Goal: Check status

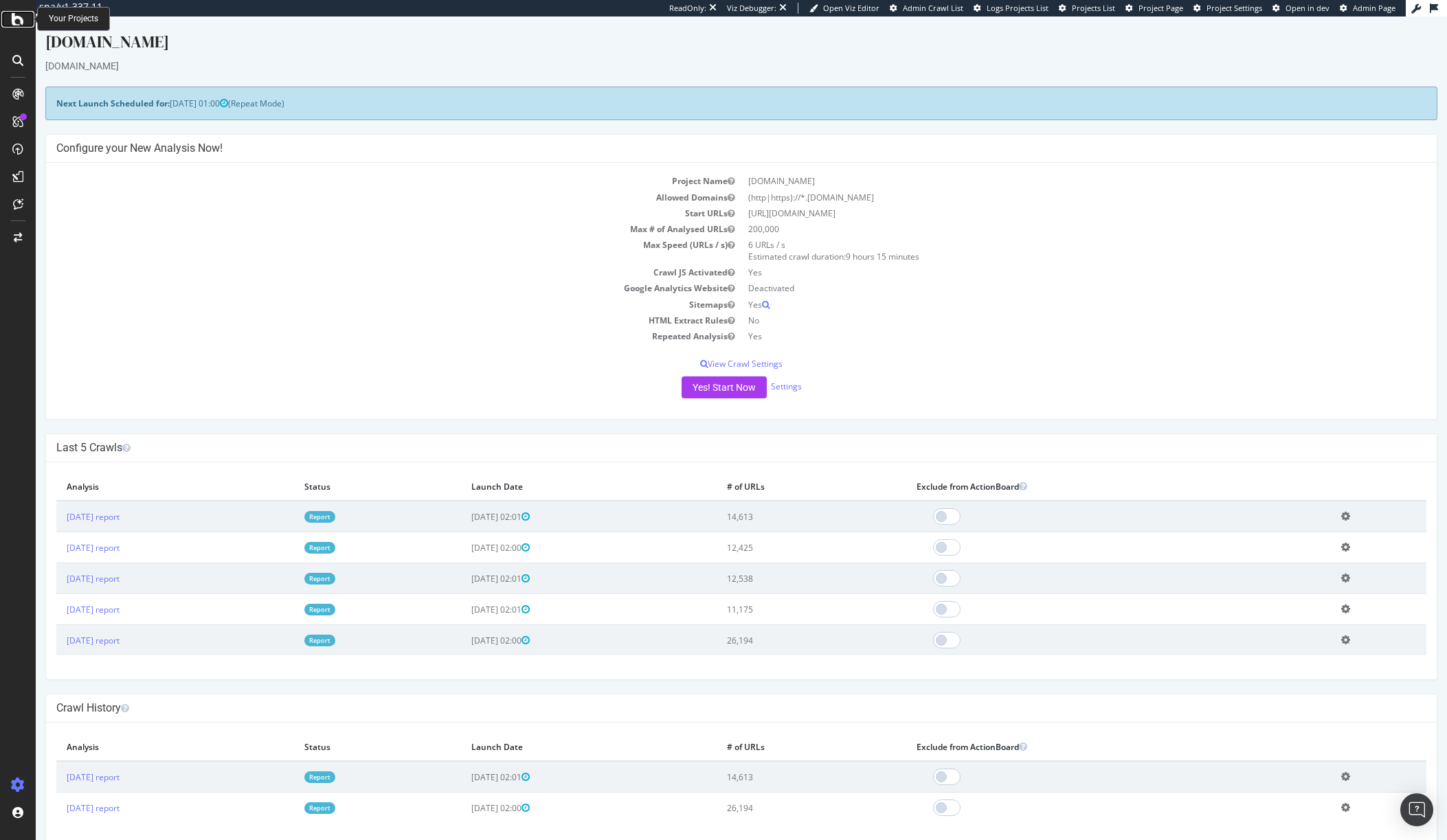
click at [16, 16] on icon at bounding box center [18, 19] width 13 height 16
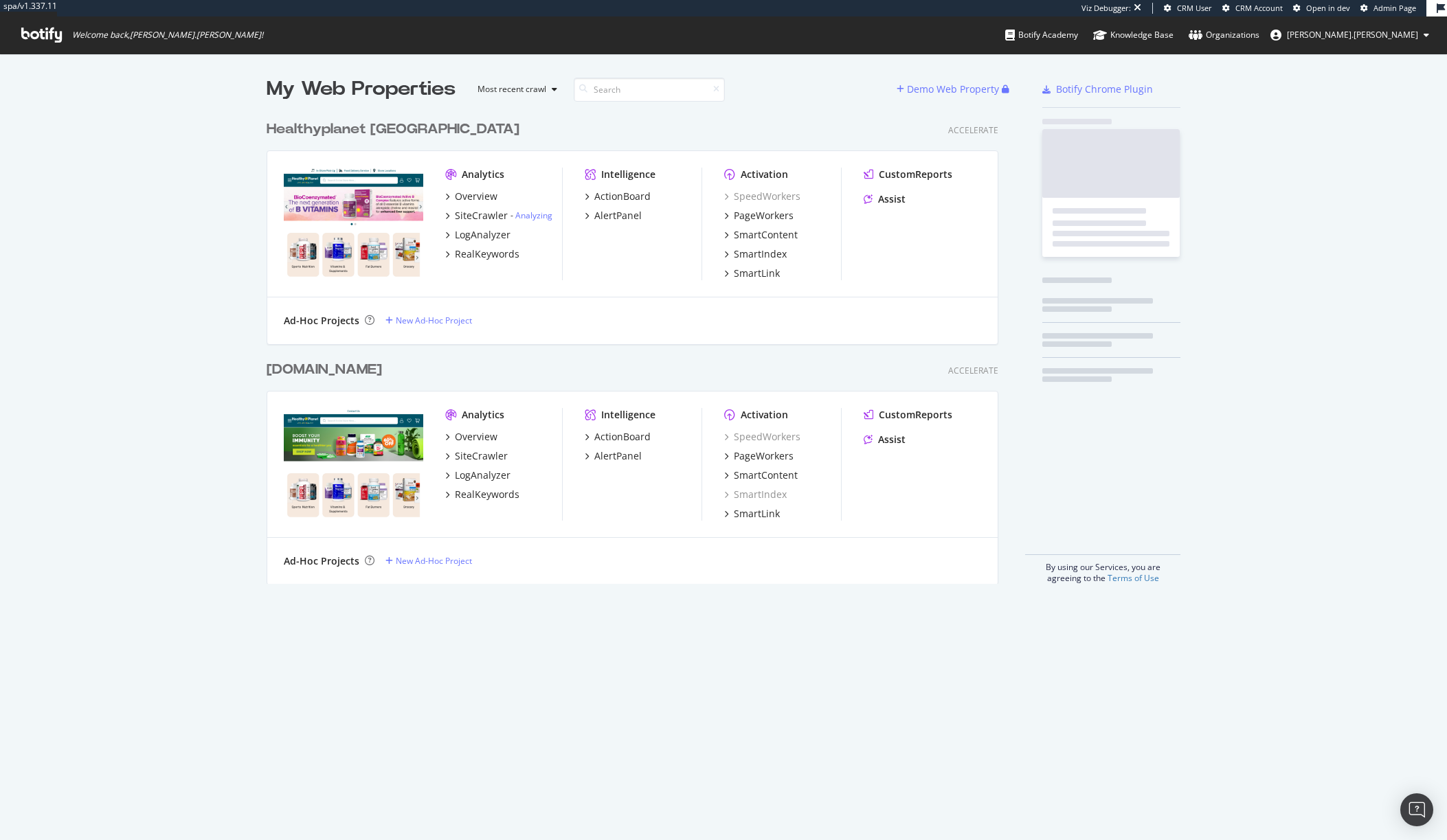
scroll to position [470, 732]
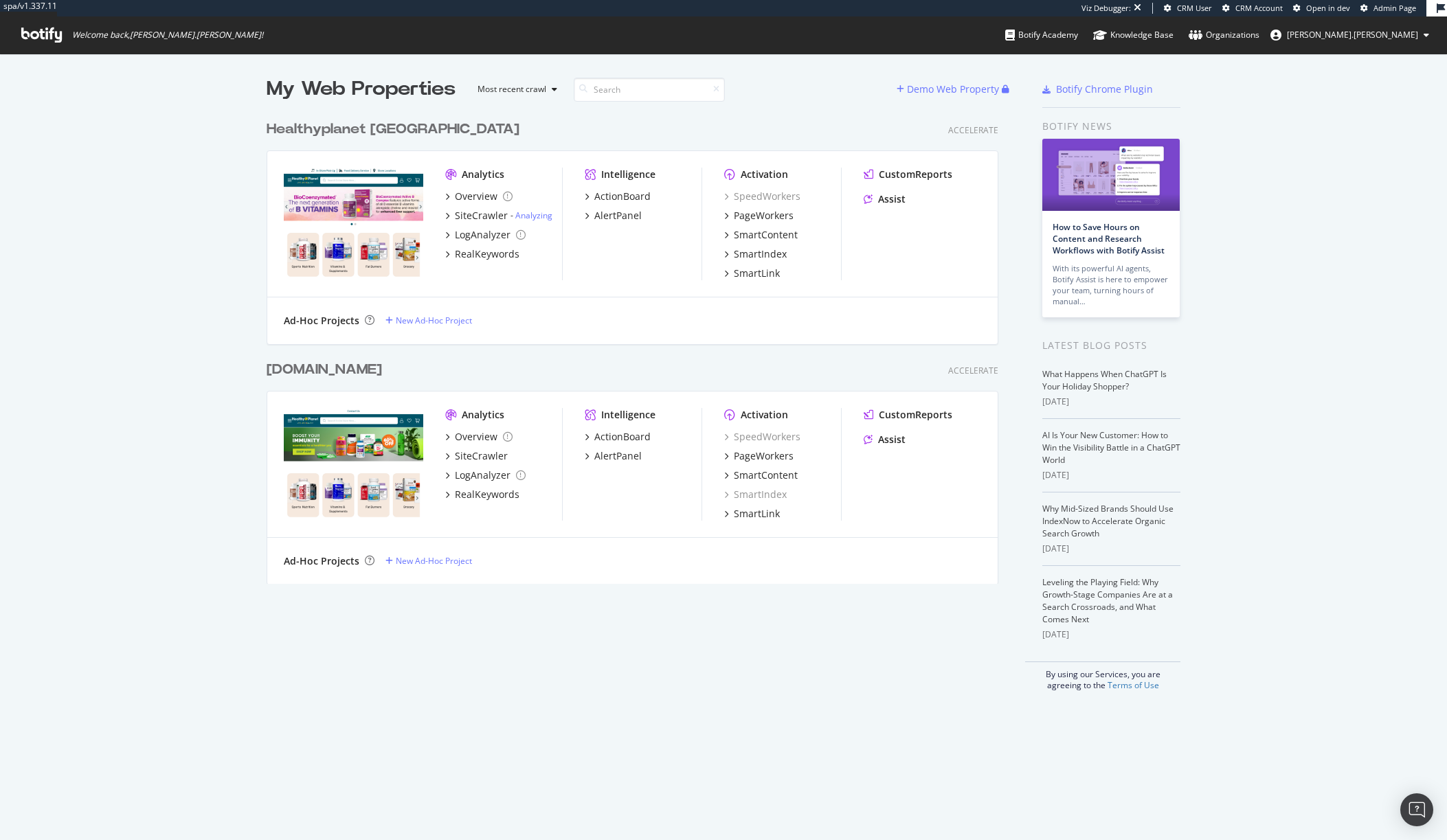
click at [365, 135] on div "Healthyplanet [GEOGRAPHIC_DATA]" at bounding box center [393, 129] width 253 height 20
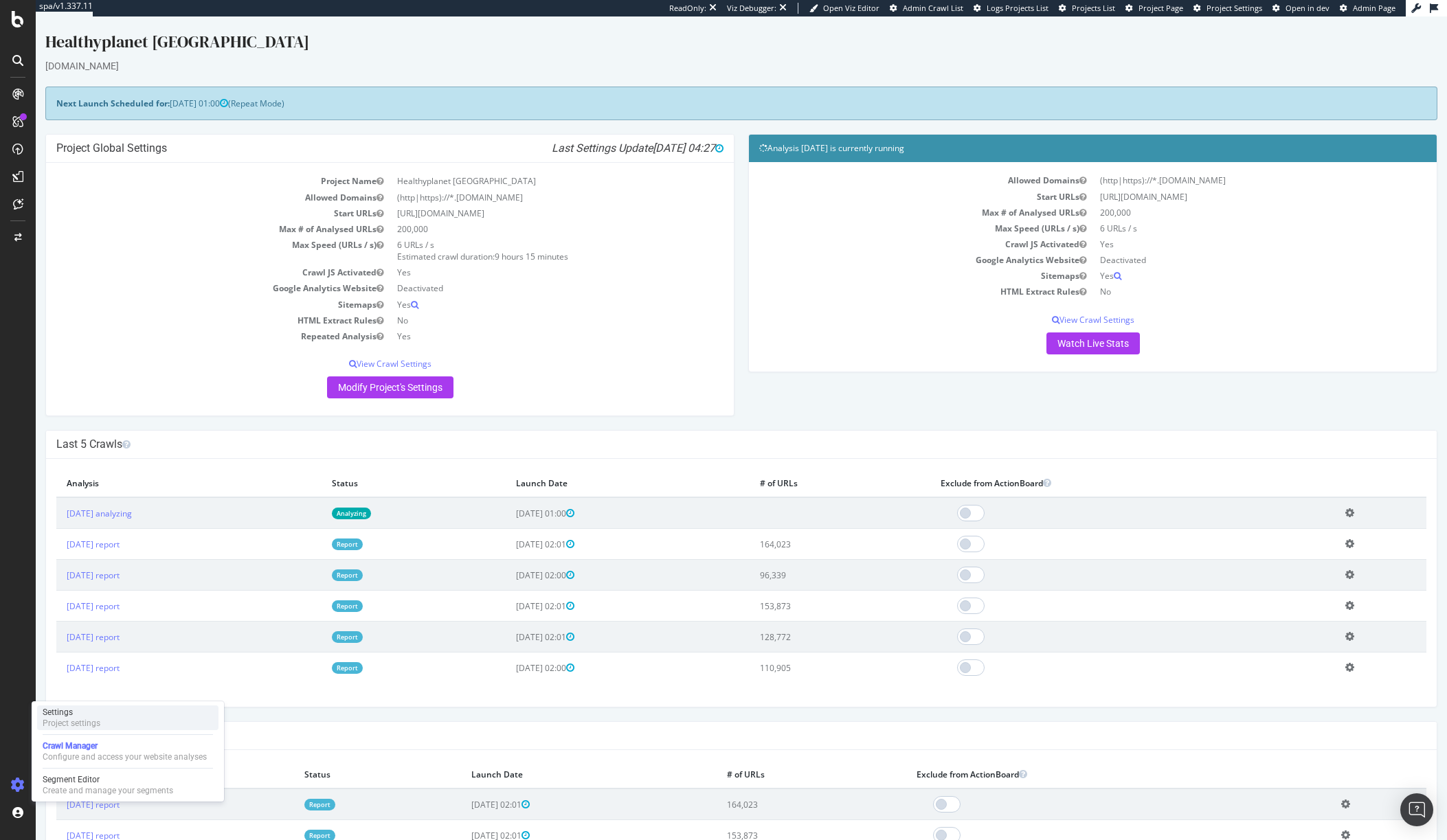
click at [55, 713] on div "Settings" at bounding box center [71, 712] width 58 height 11
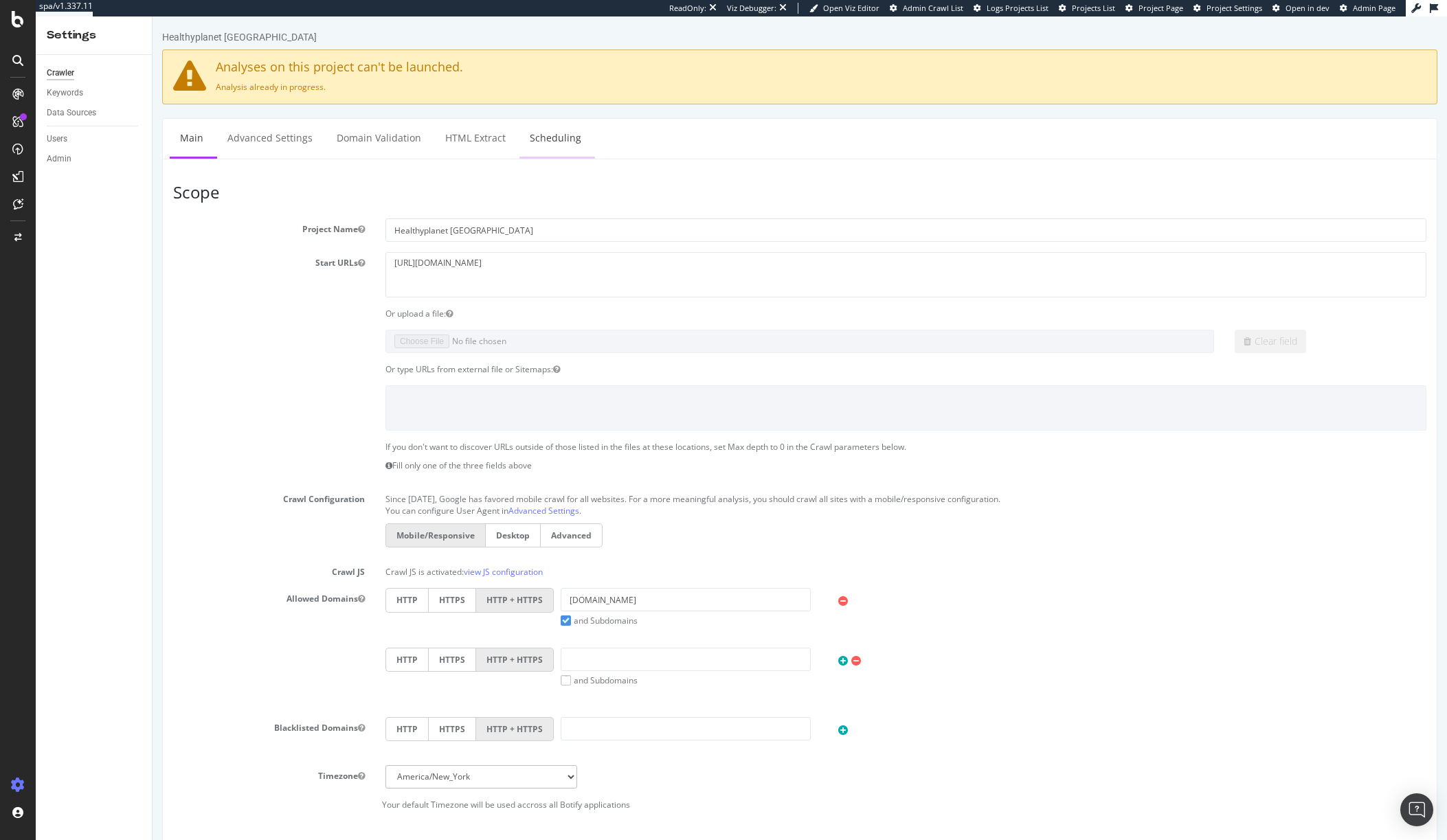
click at [566, 137] on link "Scheduling" at bounding box center [555, 138] width 72 height 38
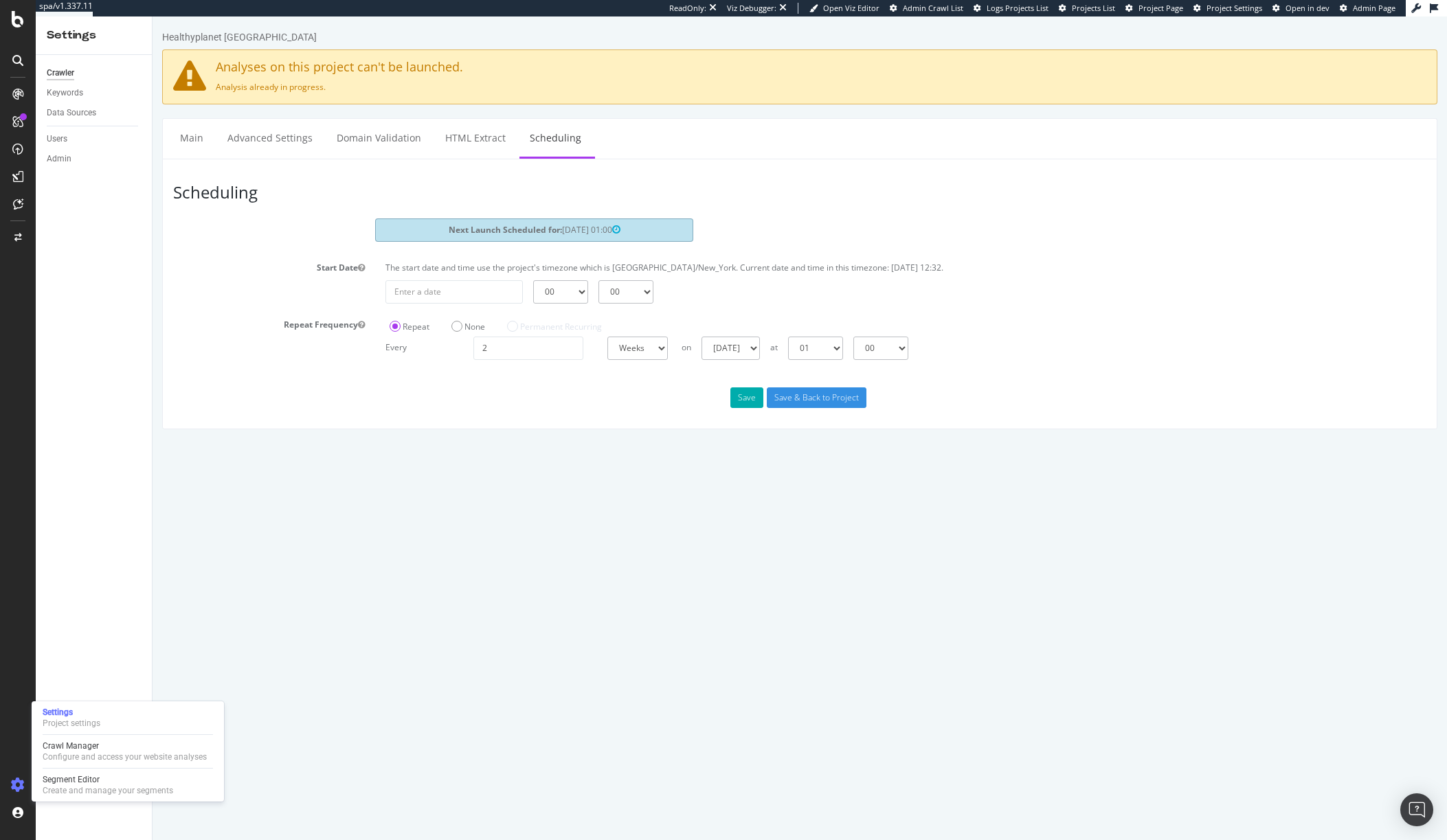
click at [89, 736] on div "Settings Project settings Crawl Manager Configure and access your website analy…" at bounding box center [127, 752] width 192 height 100
click at [94, 746] on div "Crawl Manager" at bounding box center [125, 746] width 165 height 11
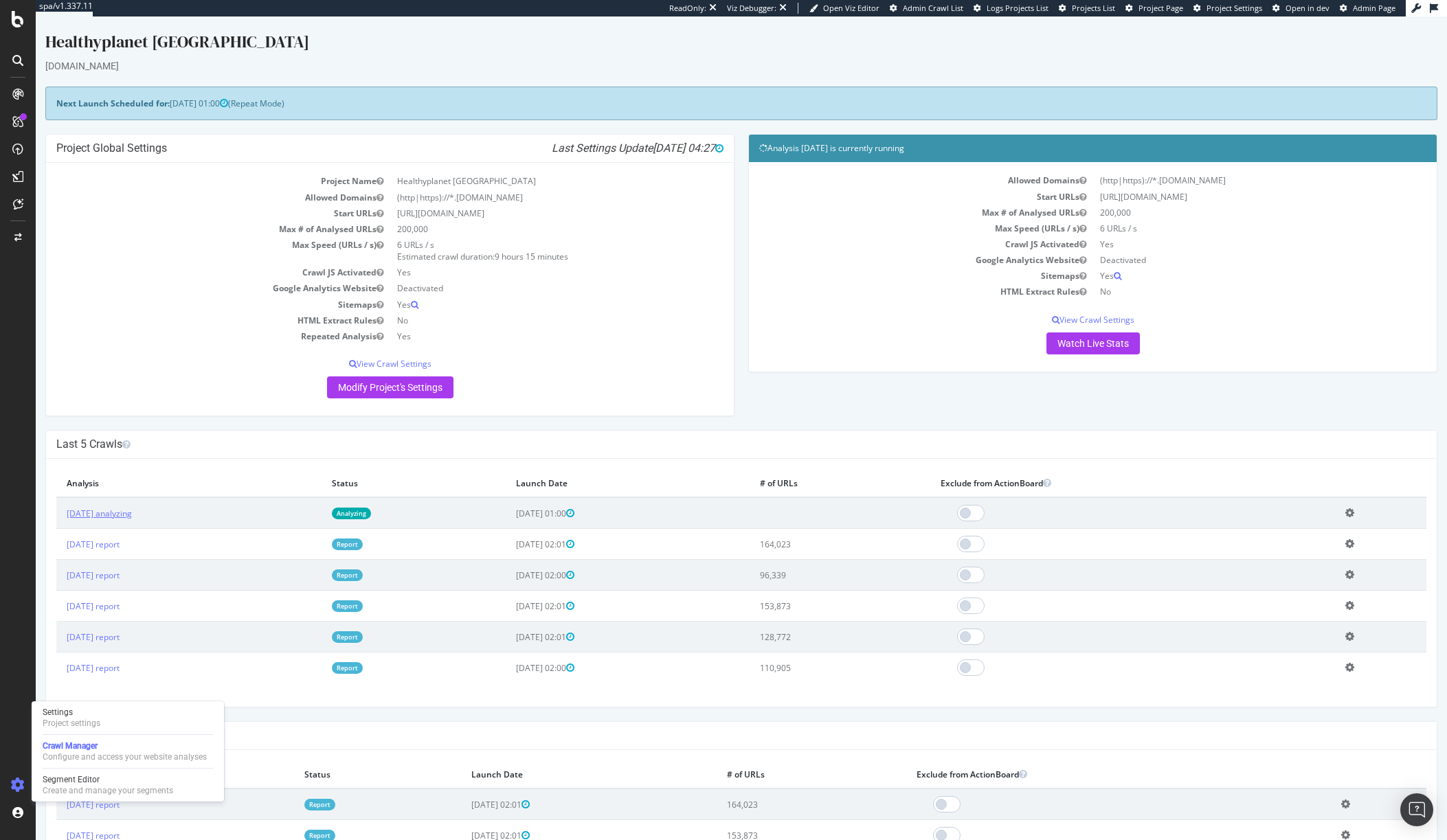
click at [132, 509] on link "[DATE] analyzing" at bounding box center [99, 514] width 65 height 12
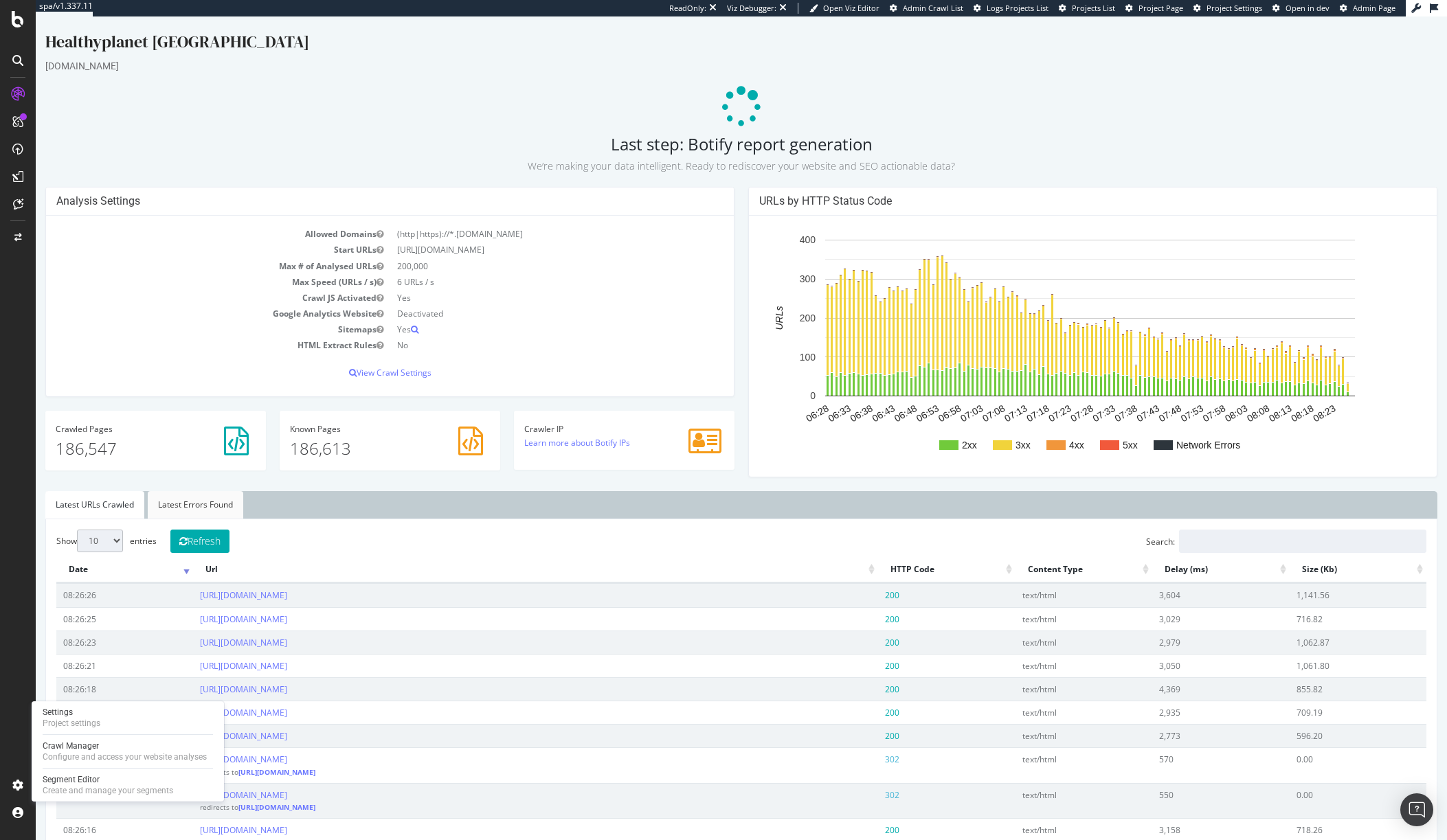
click at [205, 511] on link "Latest Errors Found" at bounding box center [195, 505] width 96 height 28
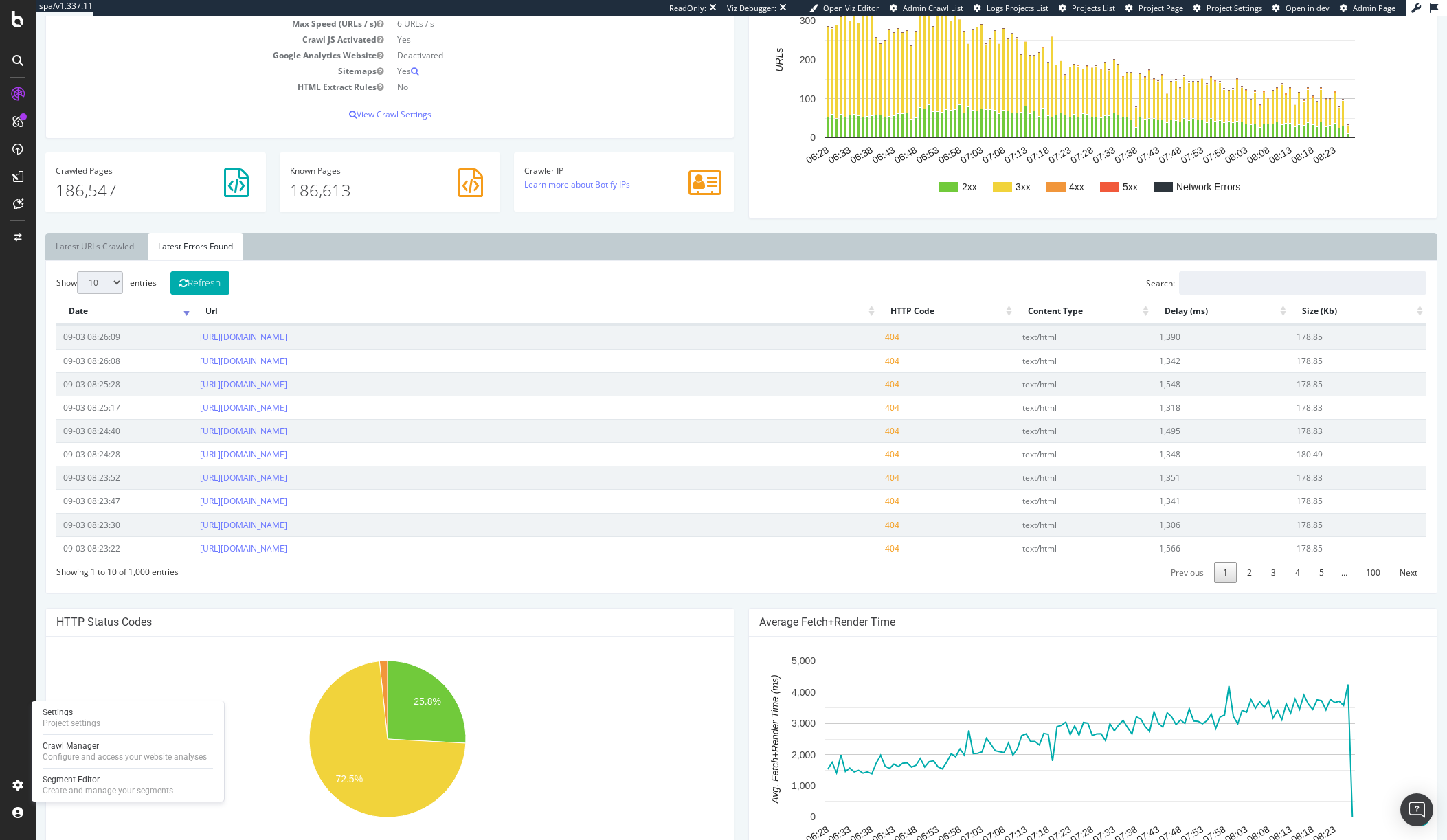
scroll to position [263, 0]
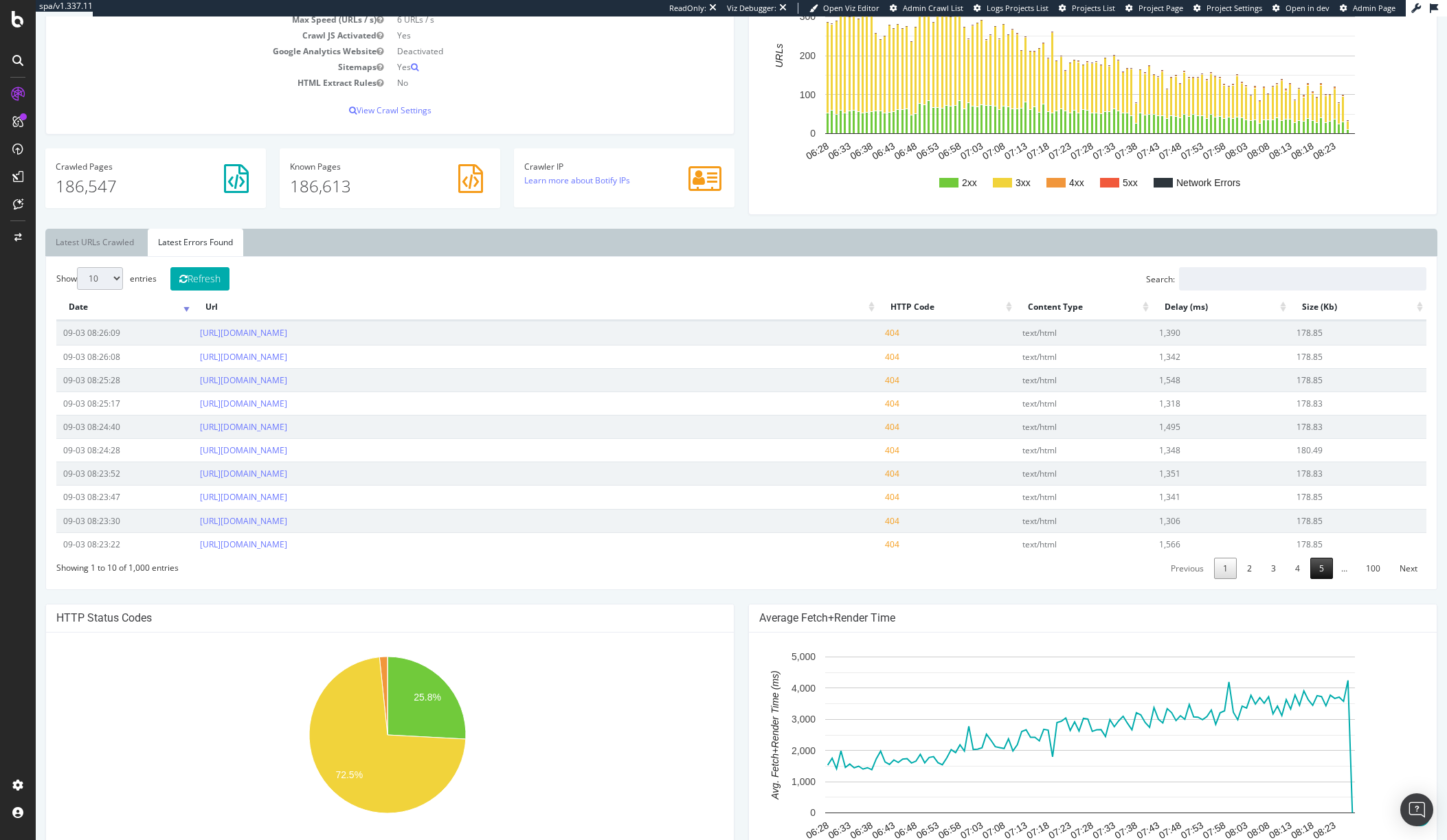
click at [1310, 568] on link "5" at bounding box center [1321, 568] width 22 height 21
click at [1318, 569] on link "6" at bounding box center [1321, 568] width 22 height 21
click at [1357, 571] on link "100" at bounding box center [1373, 568] width 32 height 21
click at [103, 280] on select "10 25 50 100" at bounding box center [100, 278] width 46 height 22
select select "100"
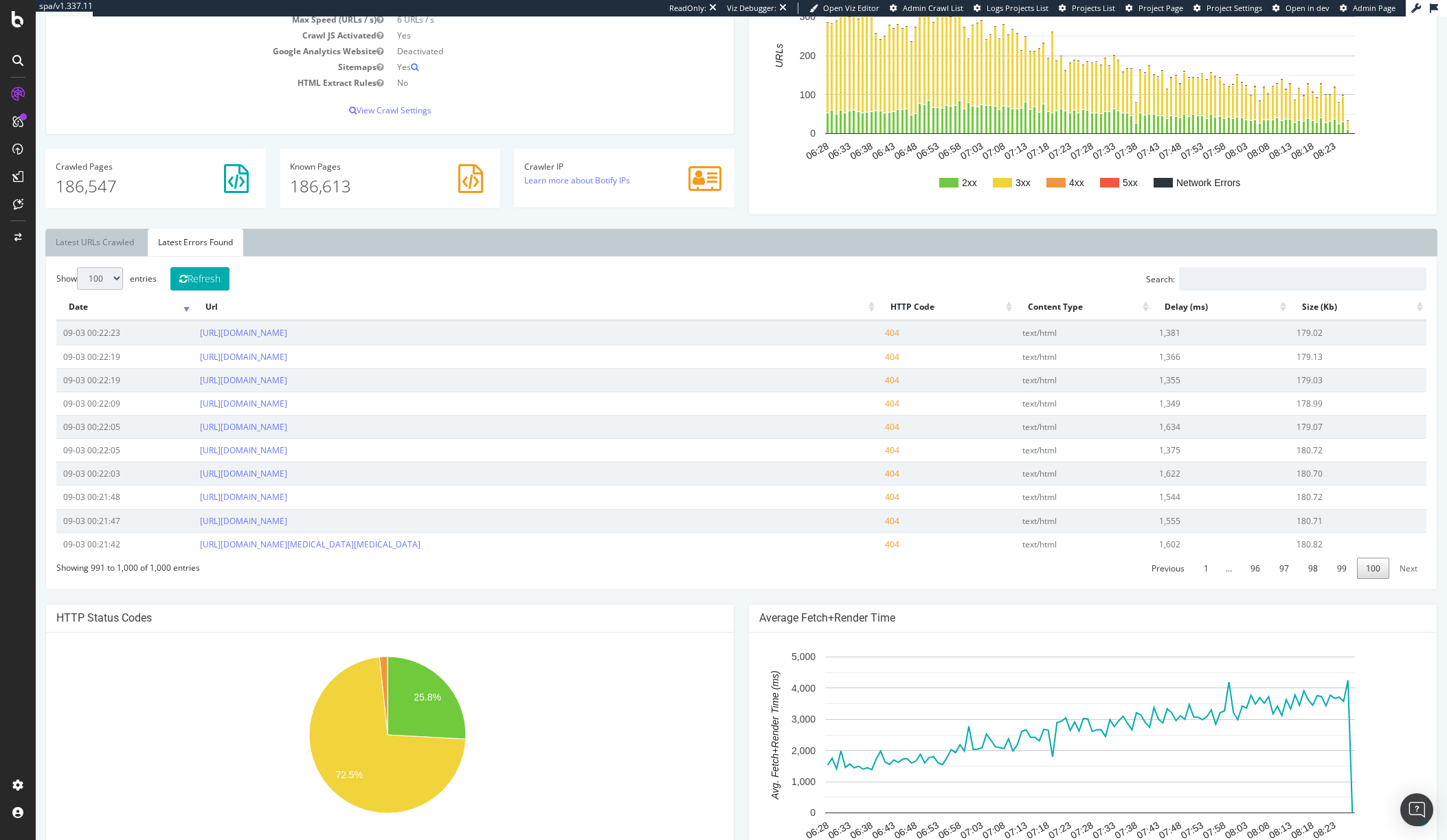
click at [77, 267] on select "10 25 50 100" at bounding box center [100, 278] width 46 height 22
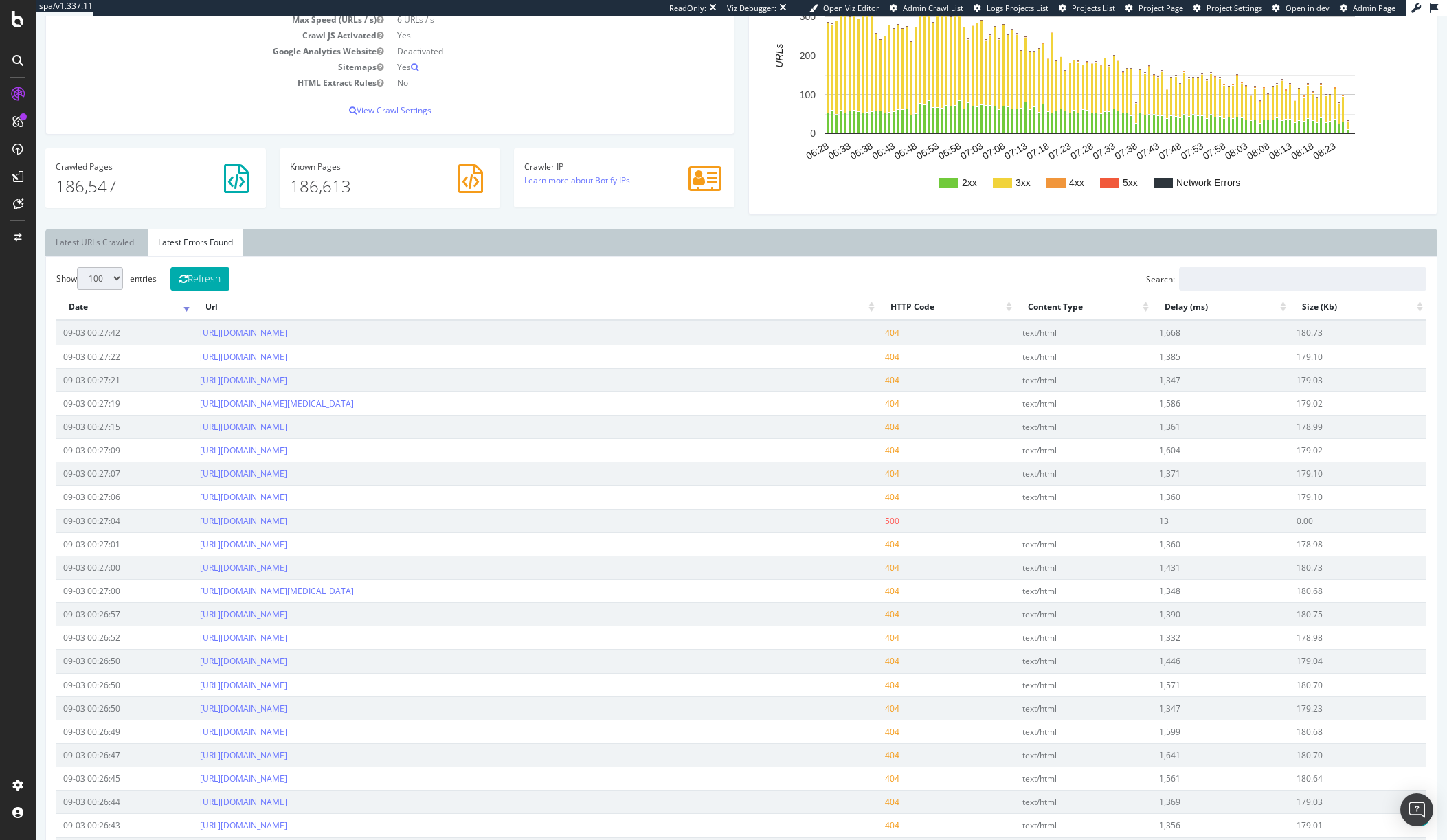
click at [917, 311] on th "HTTP Code" at bounding box center [946, 307] width 137 height 27
click at [910, 305] on th "HTTP Code" at bounding box center [946, 307] width 137 height 27
click at [911, 305] on th "HTTP Code" at bounding box center [946, 307] width 137 height 27
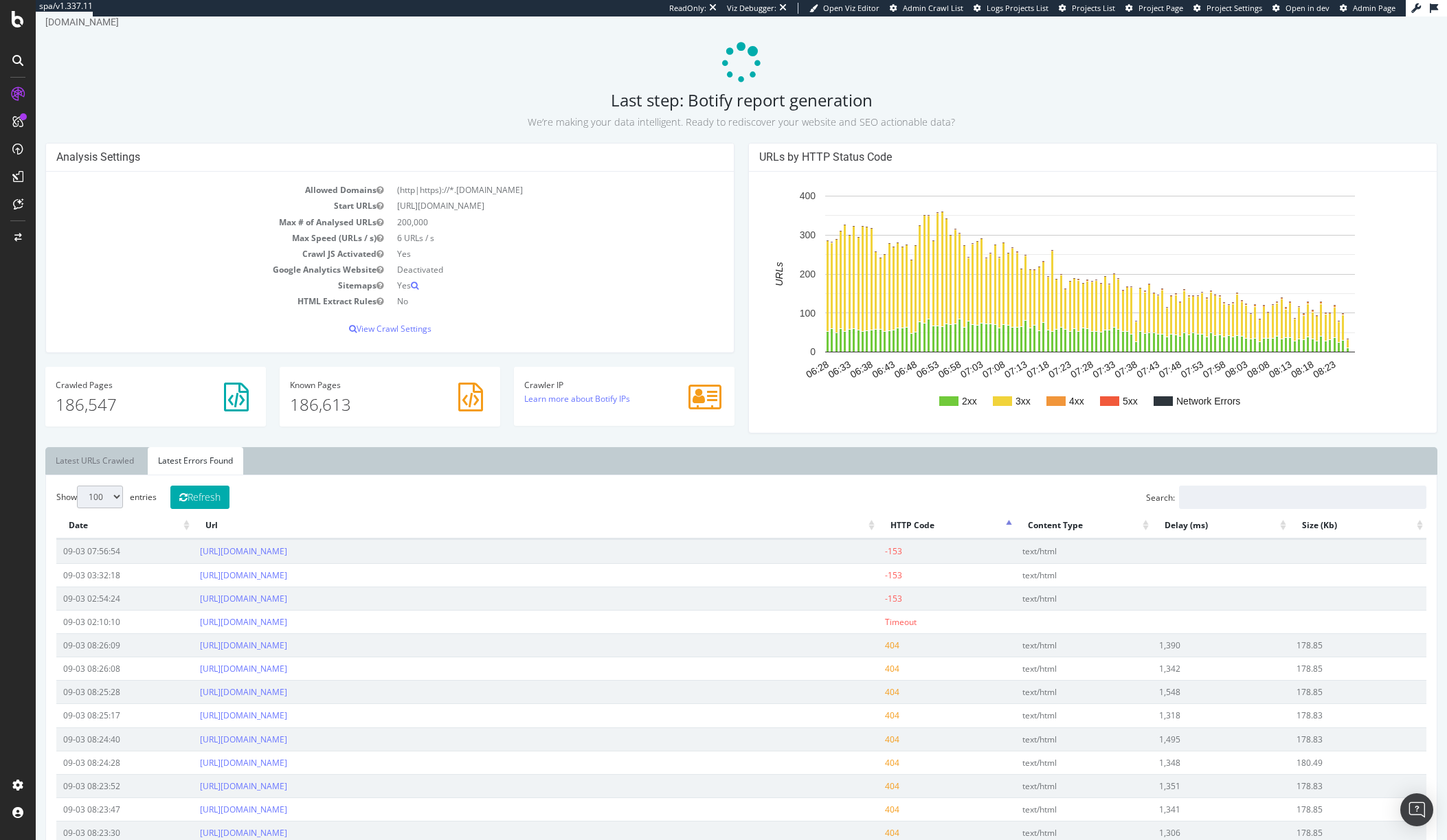
scroll to position [28, 0]
